Goal: Transaction & Acquisition: Purchase product/service

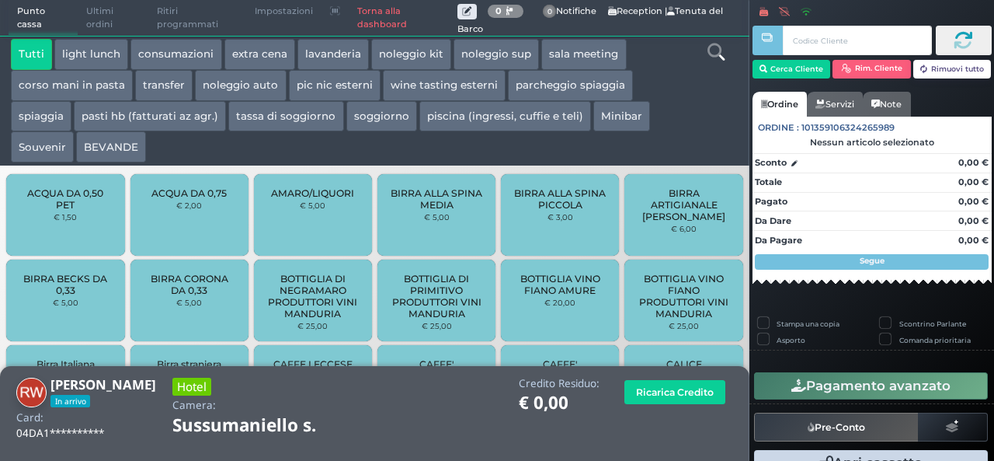
click at [525, 136] on div "Tutti light lunch consumazioni extra cena lavanderia noleggio kit noleggio sup …" at bounding box center [344, 101] width 682 height 124
click at [539, 127] on button "piscina (ingressi, cuffie e teli)" at bounding box center [506, 116] width 172 height 31
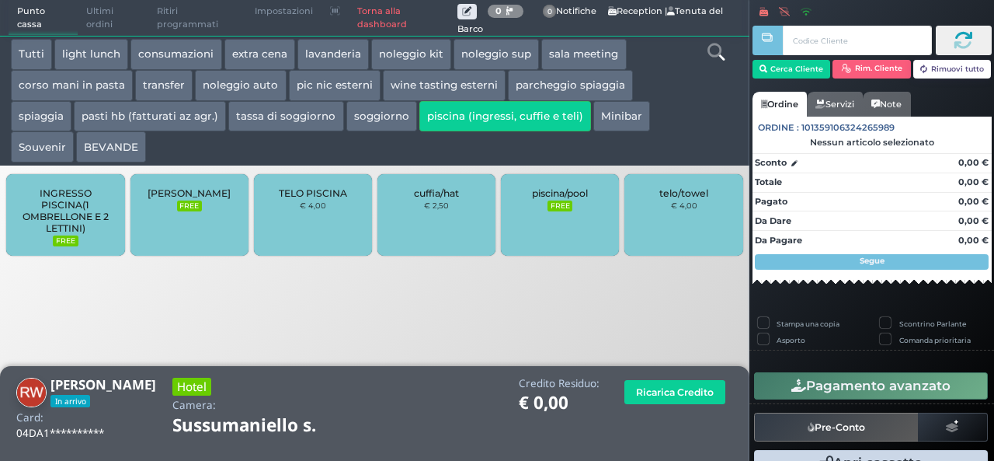
click at [676, 215] on div "telo/towel € 4,00" at bounding box center [684, 215] width 118 height 82
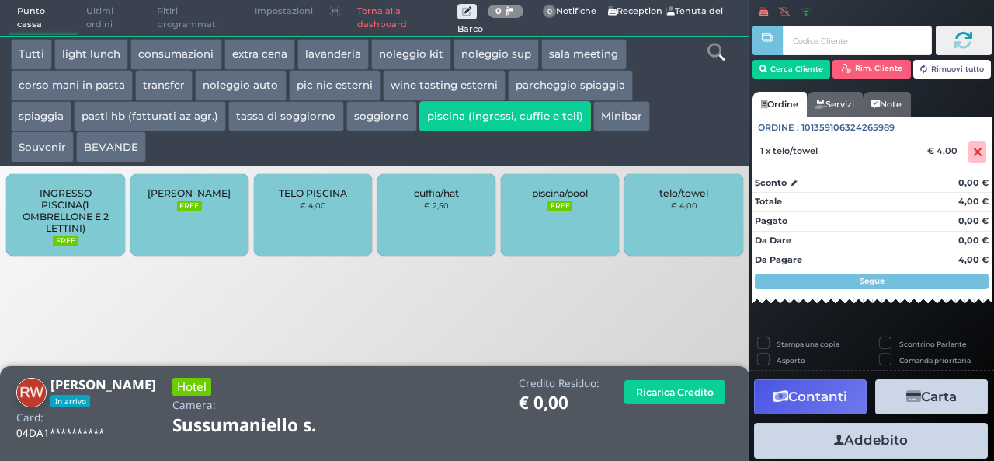
click at [676, 215] on div "telo/towel € 4,00" at bounding box center [684, 215] width 118 height 82
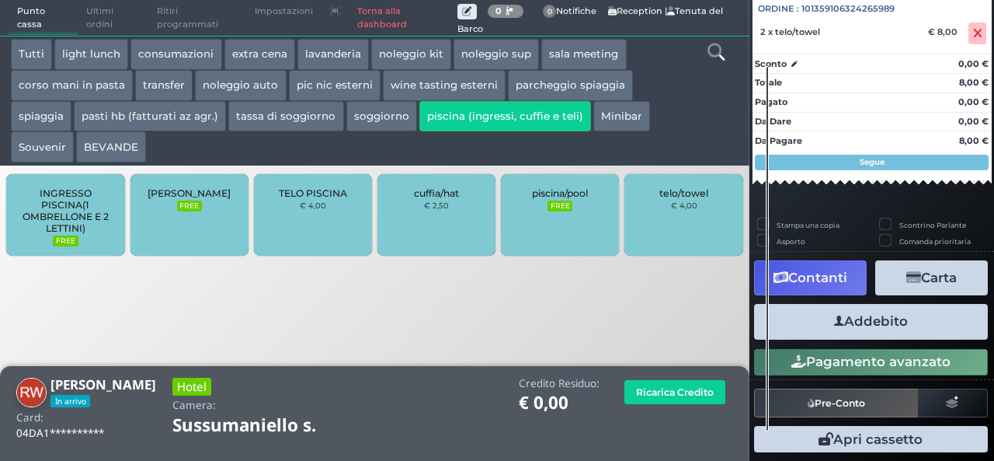
scroll to position [172, 0]
click at [879, 318] on button "Addebito" at bounding box center [871, 321] width 234 height 35
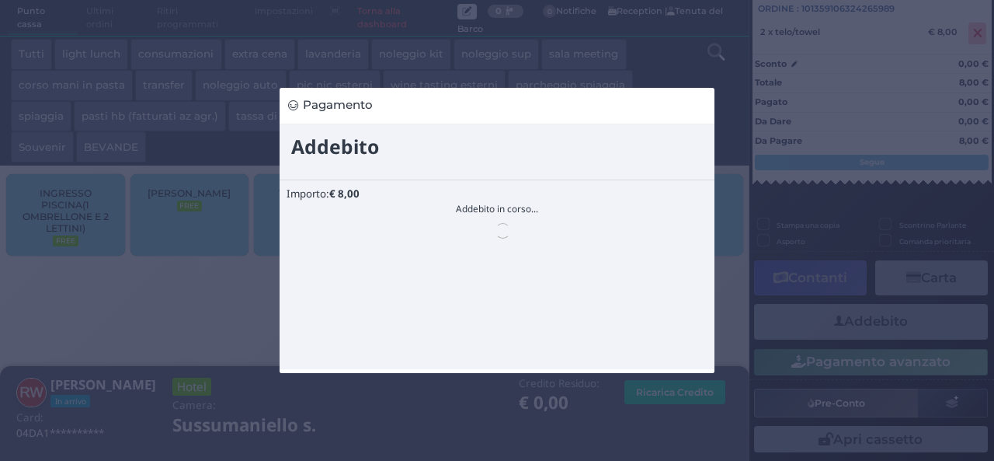
scroll to position [0, 0]
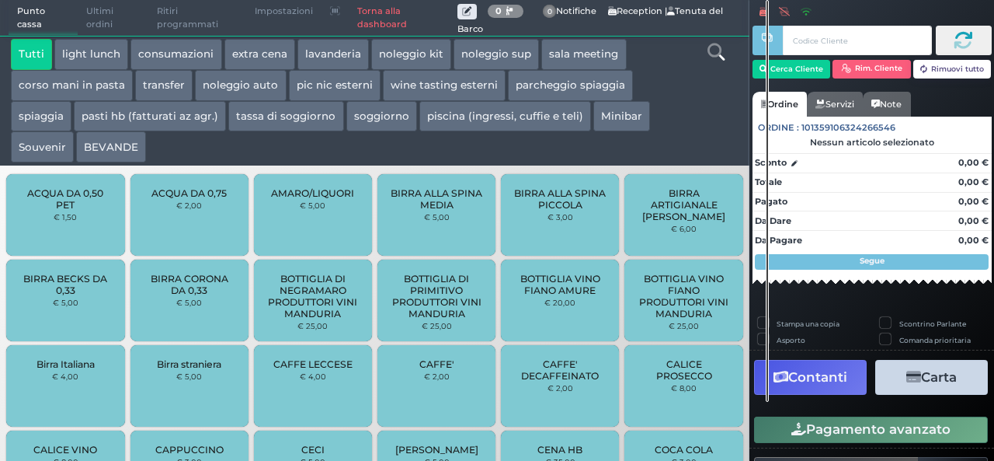
drag, startPoint x: 0, startPoint y: 0, endPoint x: 893, endPoint y: 254, distance: 928.8
click at [900, 319] on label "Scontrino Parlante" at bounding box center [933, 324] width 67 height 10
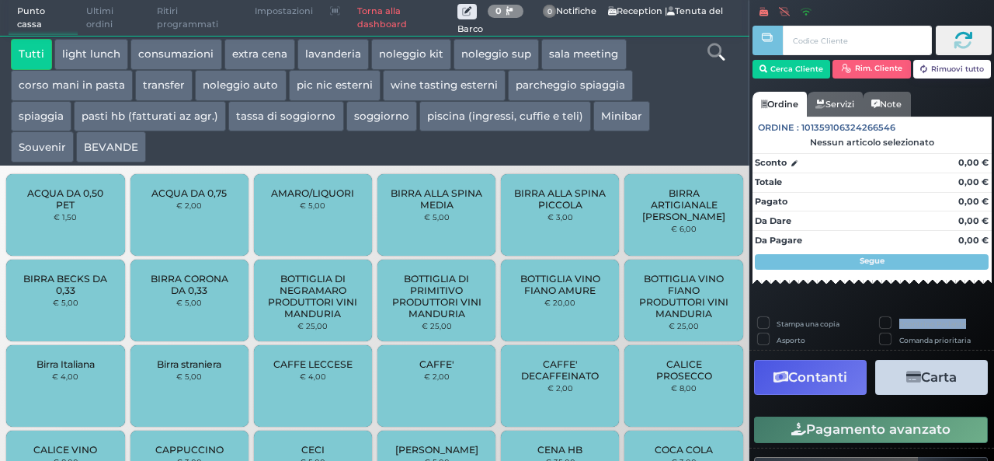
click at [362, 13] on link "Torna alla dashboard" at bounding box center [403, 18] width 108 height 35
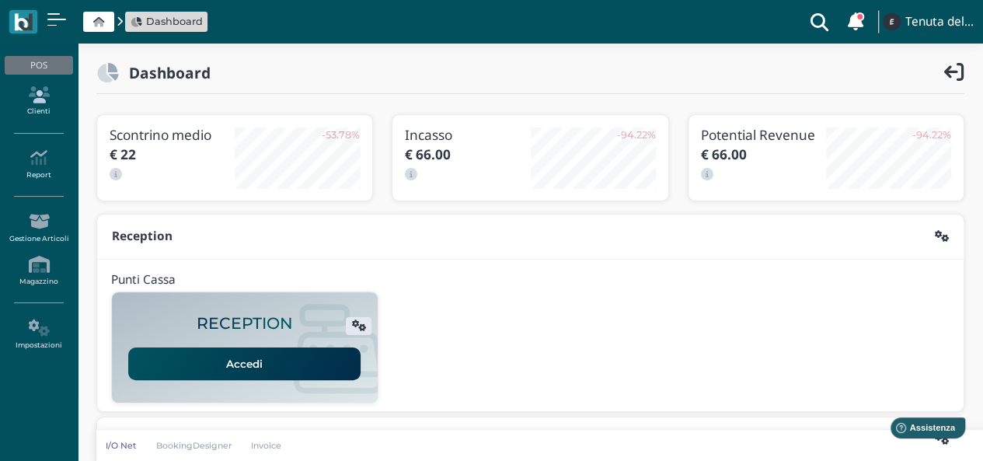
click at [38, 110] on link "Clienti" at bounding box center [39, 101] width 68 height 43
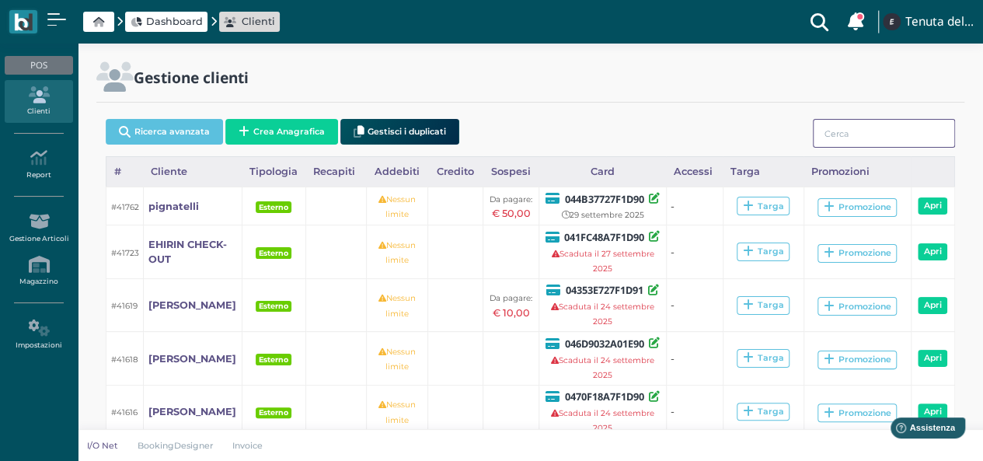
click at [883, 141] on input "search" at bounding box center [884, 133] width 142 height 29
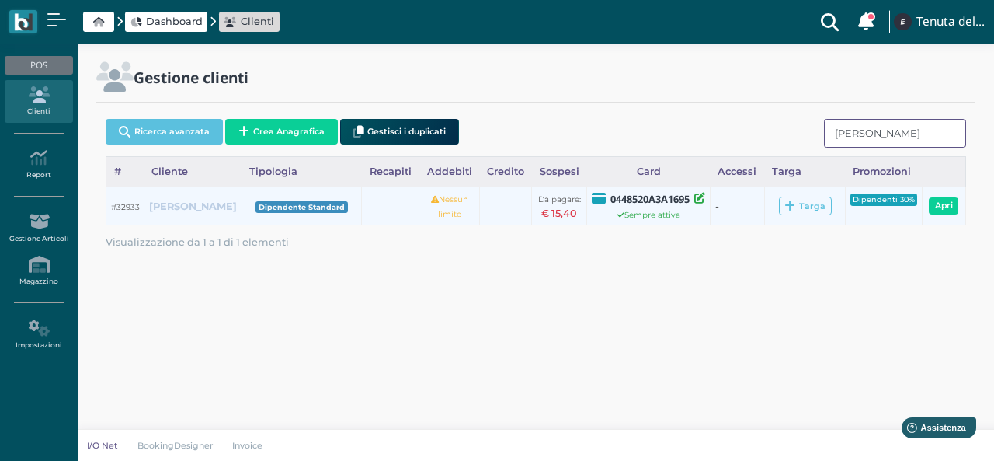
type input "BRENDA"
click at [176, 212] on b "BRENDA MURAGLIA" at bounding box center [193, 206] width 88 height 12
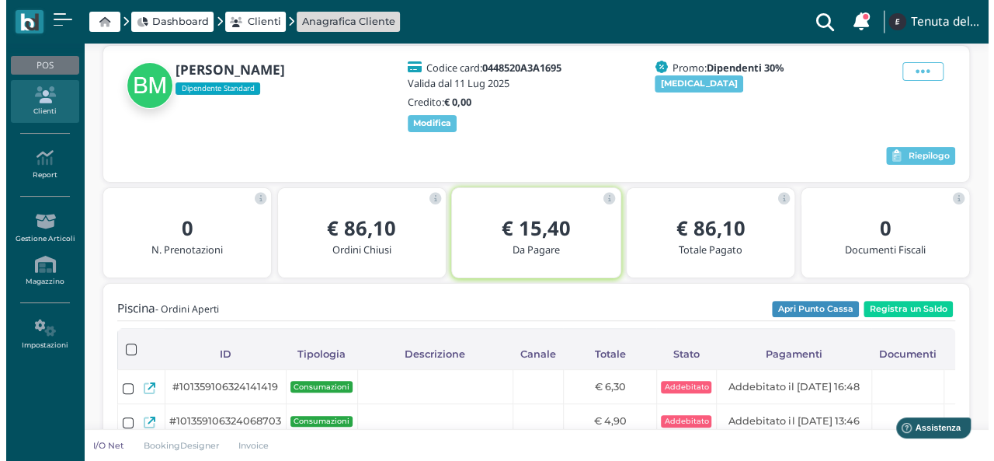
scroll to position [155, 0]
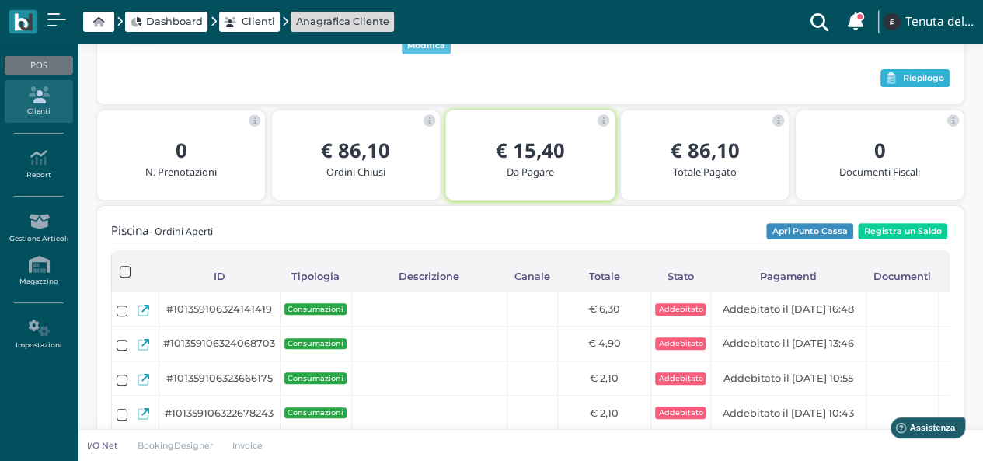
click at [909, 78] on span "Riepilogo" at bounding box center [923, 78] width 41 height 11
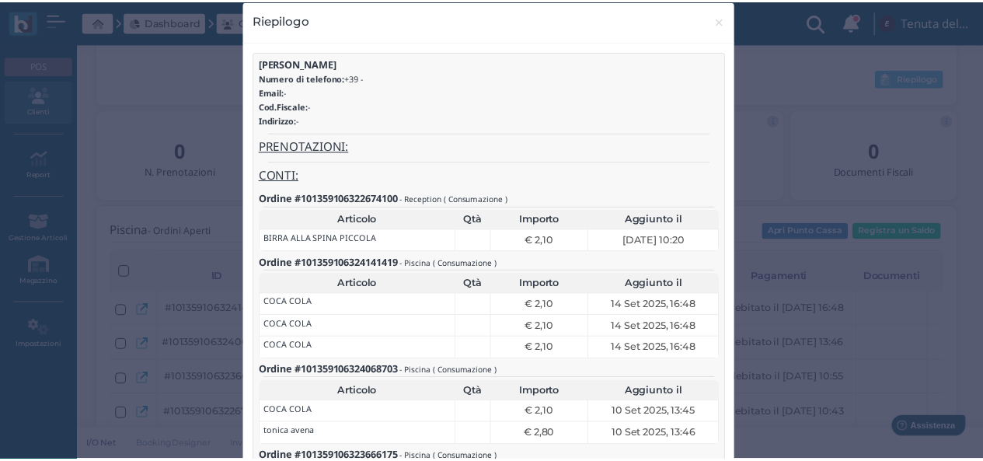
scroll to position [0, 0]
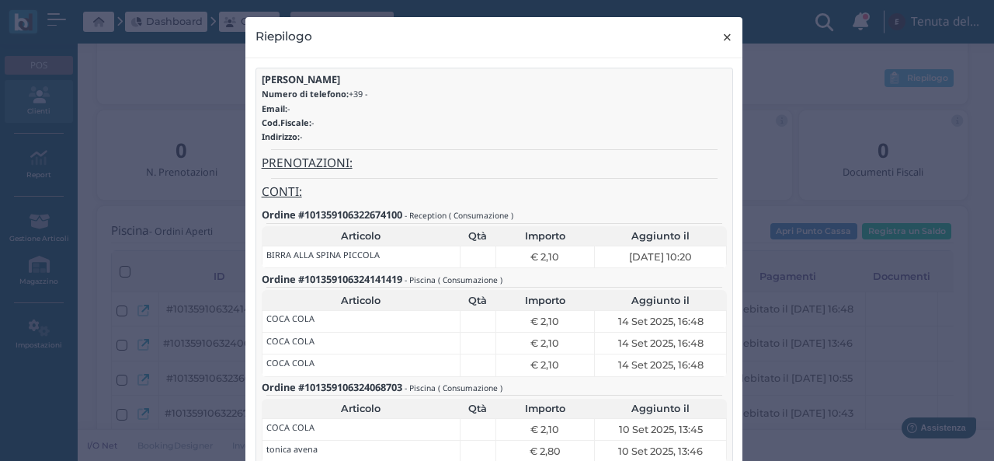
click at [722, 37] on span "×" at bounding box center [728, 37] width 12 height 20
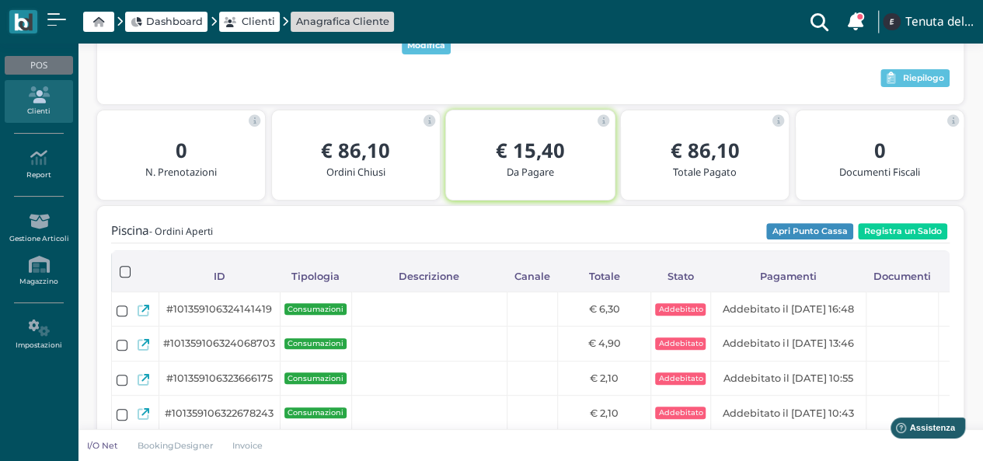
click at [162, 13] on span "Dashboard" at bounding box center [166, 22] width 82 height 20
click at [159, 33] on div "Dashboard Clienti Anagrafica Cliente Clienti con sospeso Vi sono 118 clienti ch…" at bounding box center [491, 22] width 964 height 44
drag, startPoint x: 114, startPoint y: 22, endPoint x: 103, endPoint y: 22, distance: 10.9
click at [113, 22] on div "Dashboard Clienti Anagrafica Cliente" at bounding box center [238, 22] width 315 height 20
click at [101, 22] on icon at bounding box center [98, 22] width 11 height 10
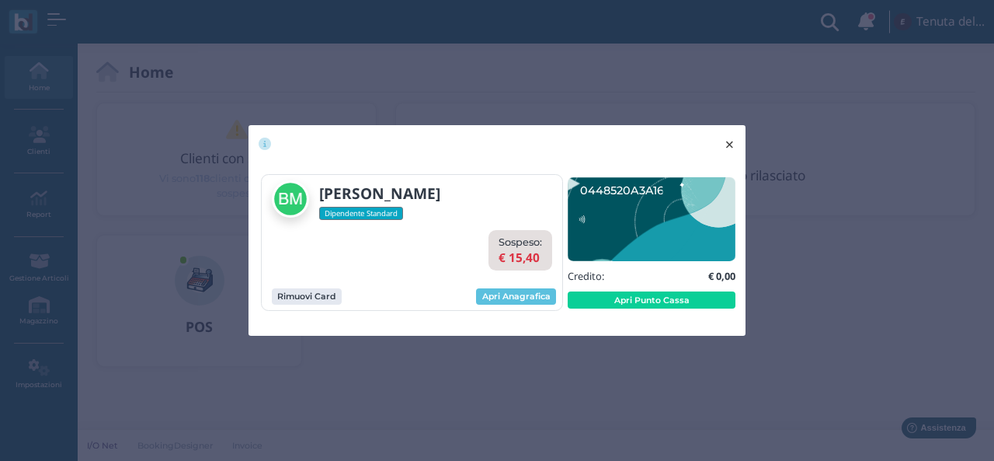
click at [729, 142] on span "×" at bounding box center [730, 144] width 12 height 20
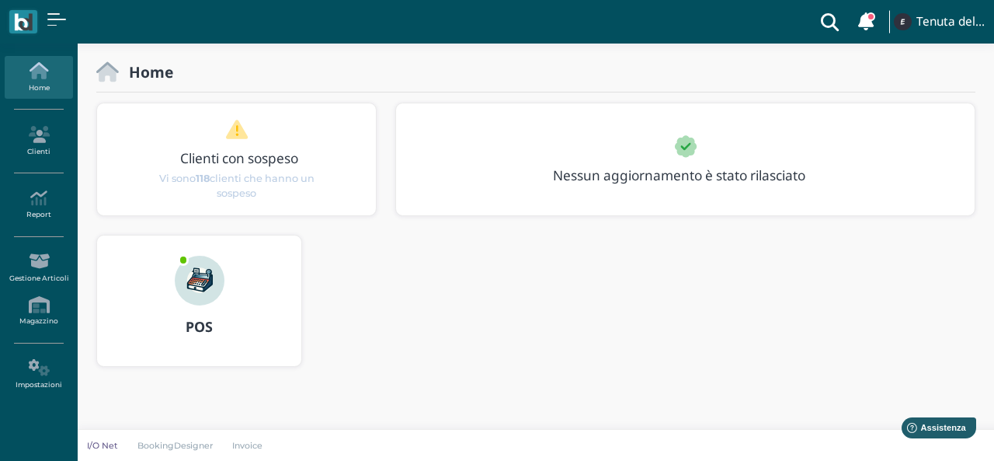
click at [190, 268] on img at bounding box center [200, 281] width 50 height 50
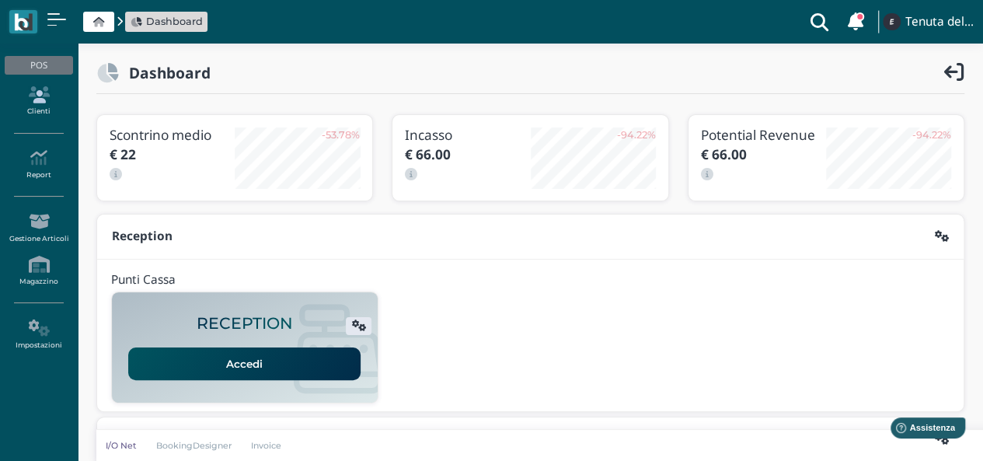
click at [45, 100] on icon at bounding box center [39, 94] width 68 height 17
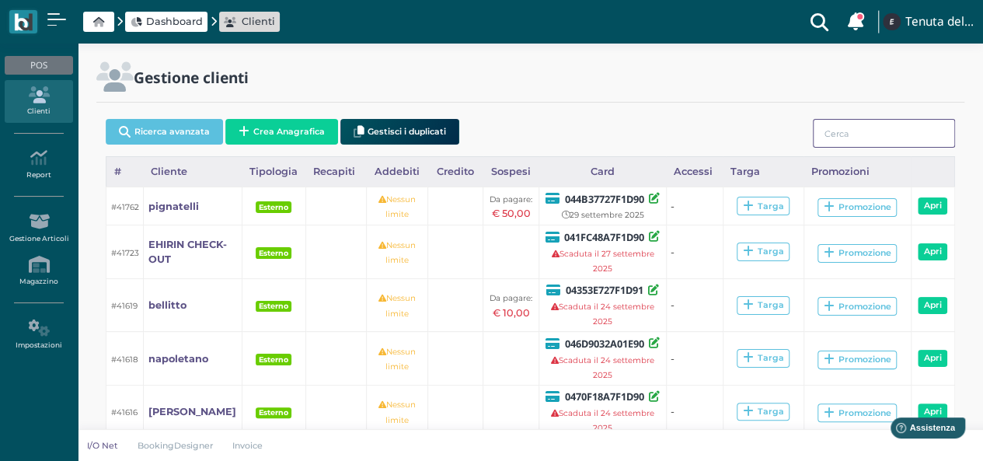
click at [909, 134] on input "search" at bounding box center [884, 133] width 142 height 29
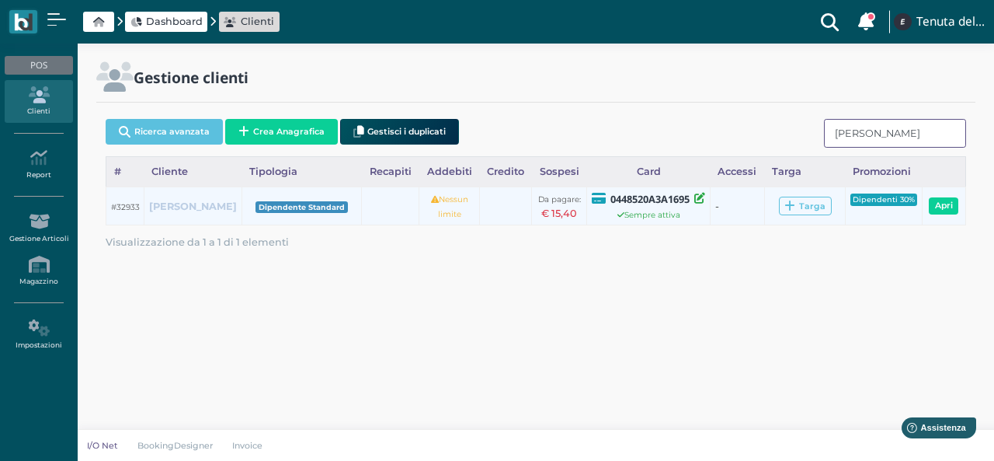
type input "[PERSON_NAME]"
click at [176, 204] on b "[PERSON_NAME]" at bounding box center [193, 206] width 88 height 12
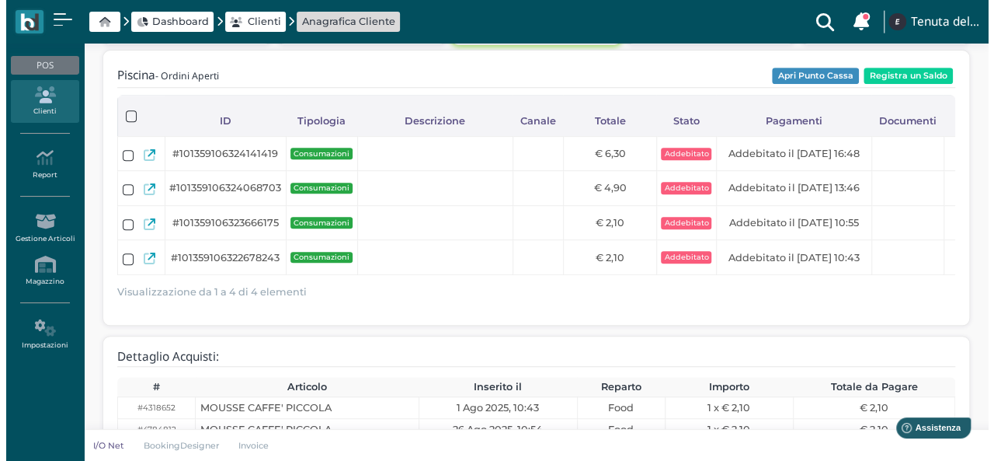
scroll to position [78, 0]
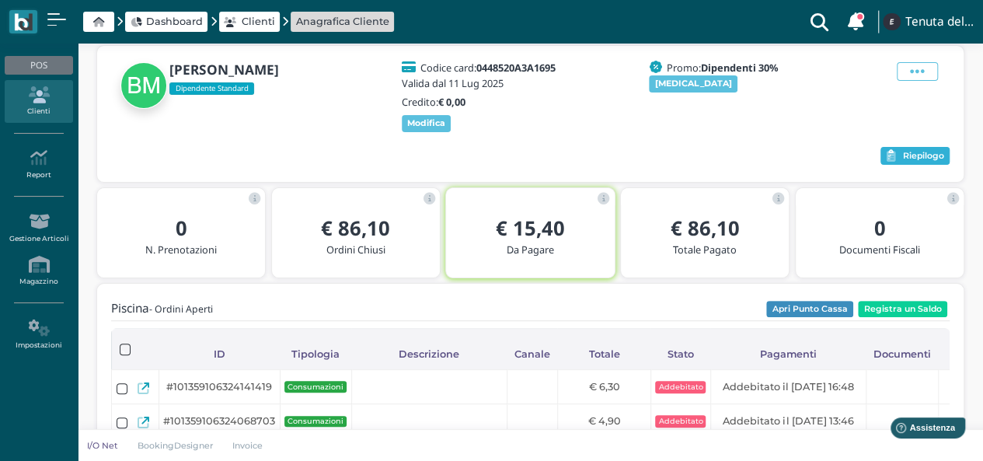
click at [904, 153] on span "Riepilogo" at bounding box center [923, 156] width 41 height 11
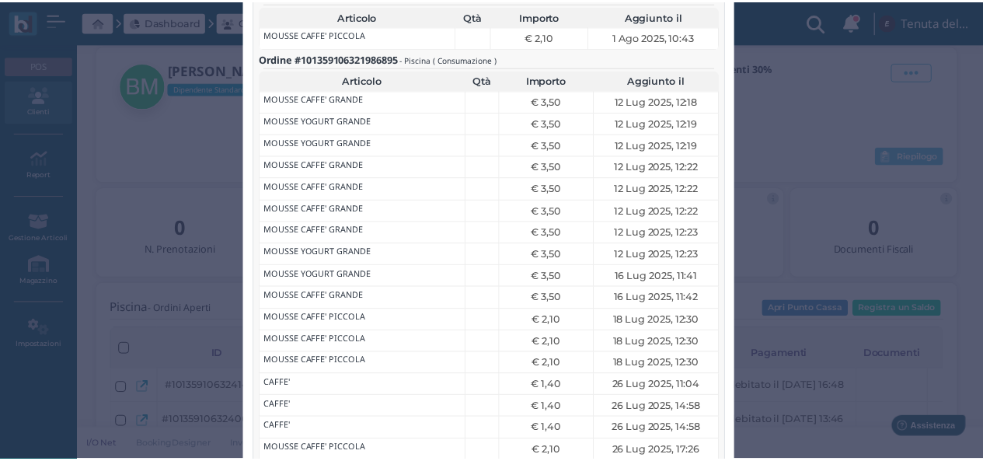
scroll to position [0, 0]
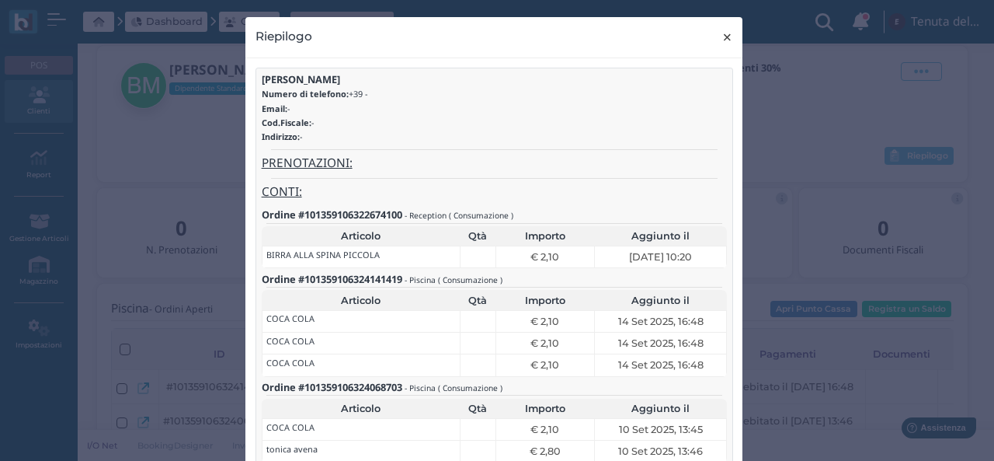
click at [722, 30] on span "×" at bounding box center [728, 37] width 12 height 20
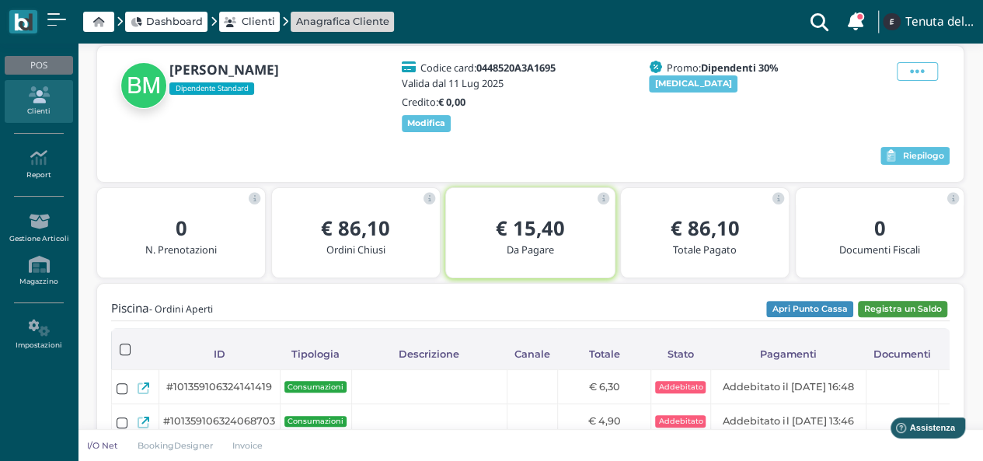
click at [879, 310] on button "Registra un Saldo" at bounding box center [902, 309] width 89 height 17
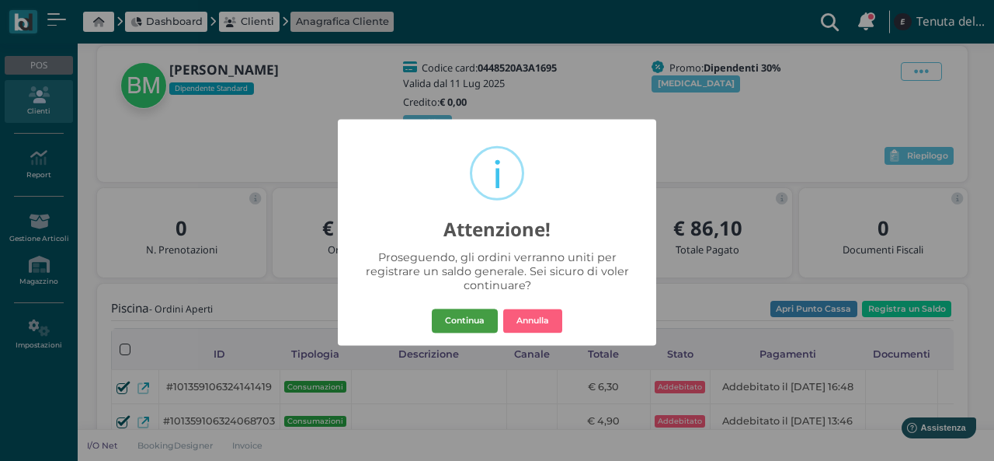
click at [489, 314] on button "Continua" at bounding box center [465, 320] width 66 height 25
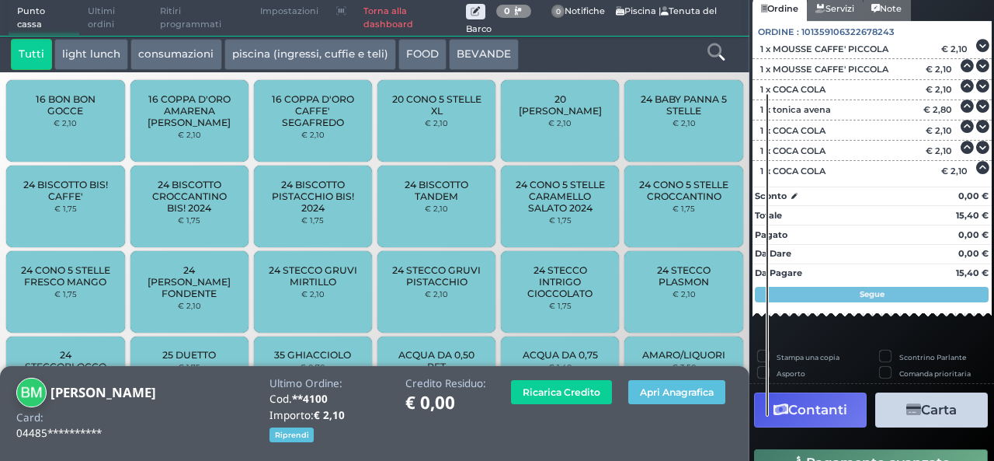
scroll to position [189, 0]
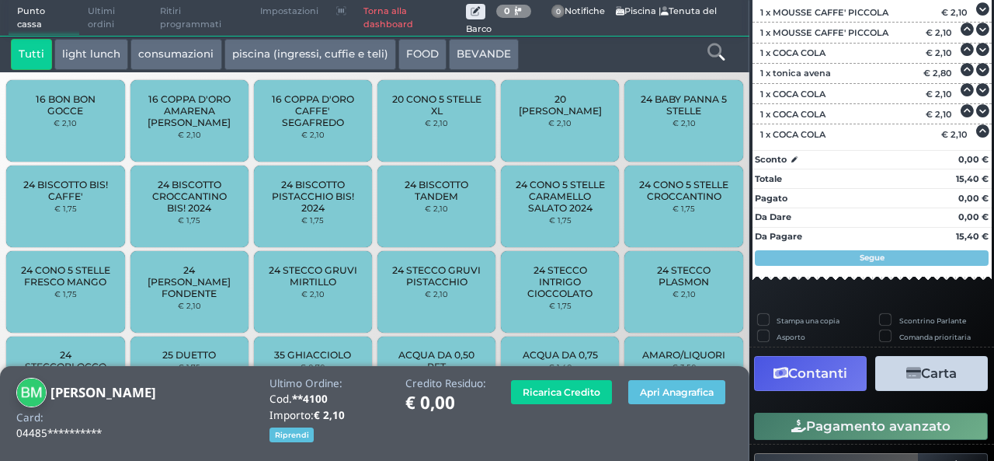
click at [818, 371] on button "Contanti" at bounding box center [810, 373] width 113 height 35
